Goal: Navigation & Orientation: Find specific page/section

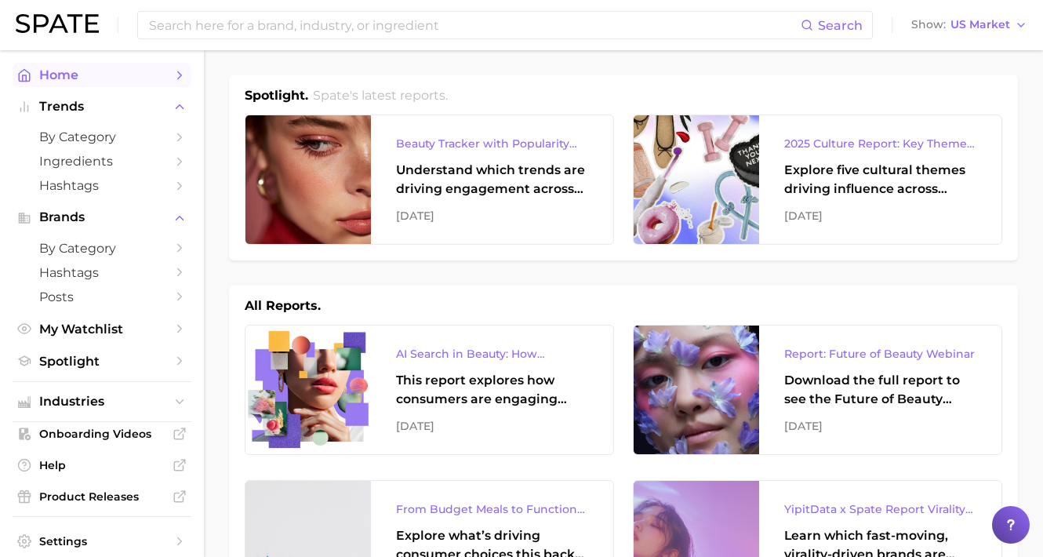
click at [65, 72] on span "Home" at bounding box center [101, 74] width 125 height 15
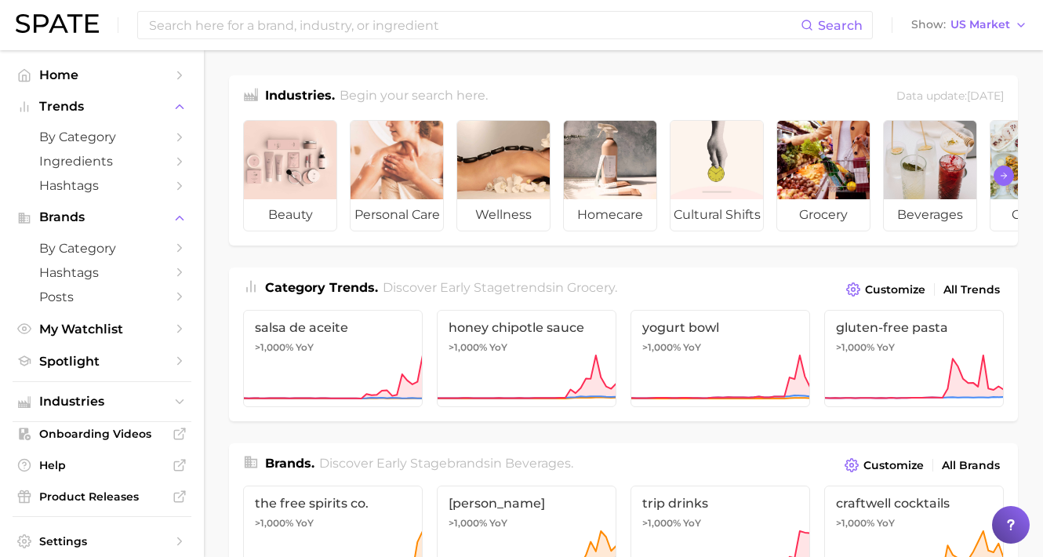
click at [998, 176] on button "Scroll Right" at bounding box center [1003, 175] width 20 height 20
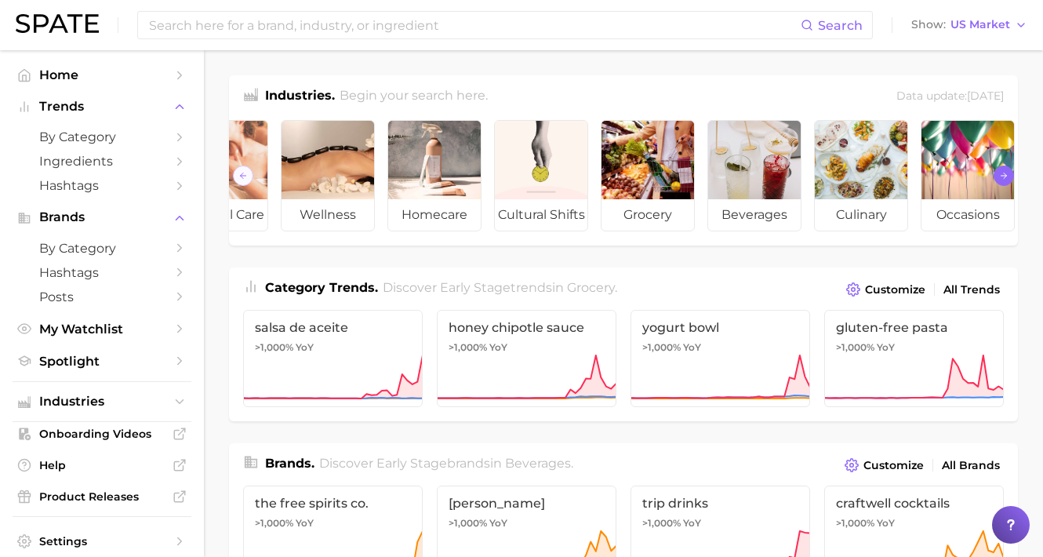
scroll to position [0, 187]
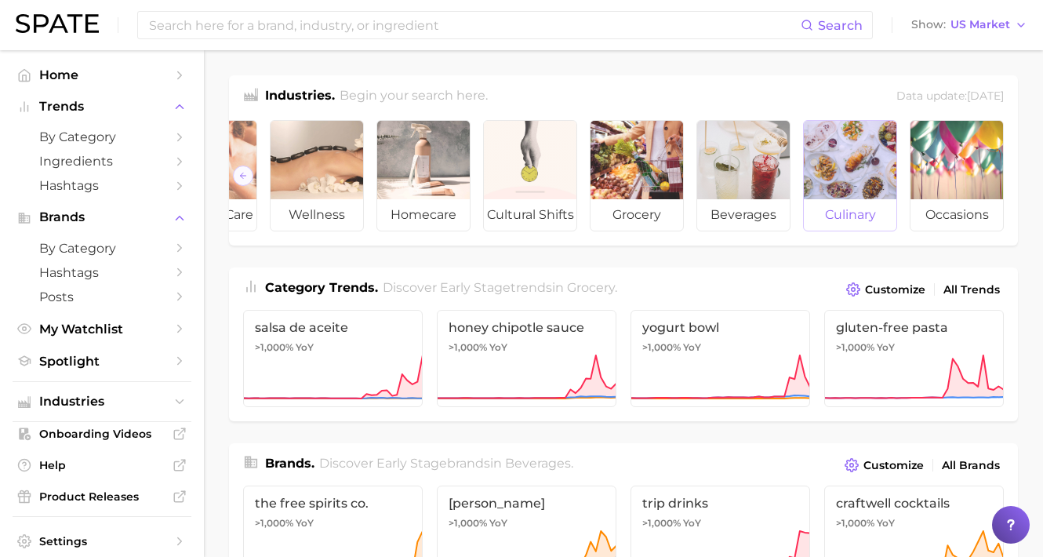
click at [854, 176] on div at bounding box center [850, 160] width 93 height 78
